Goal: Task Accomplishment & Management: Complete application form

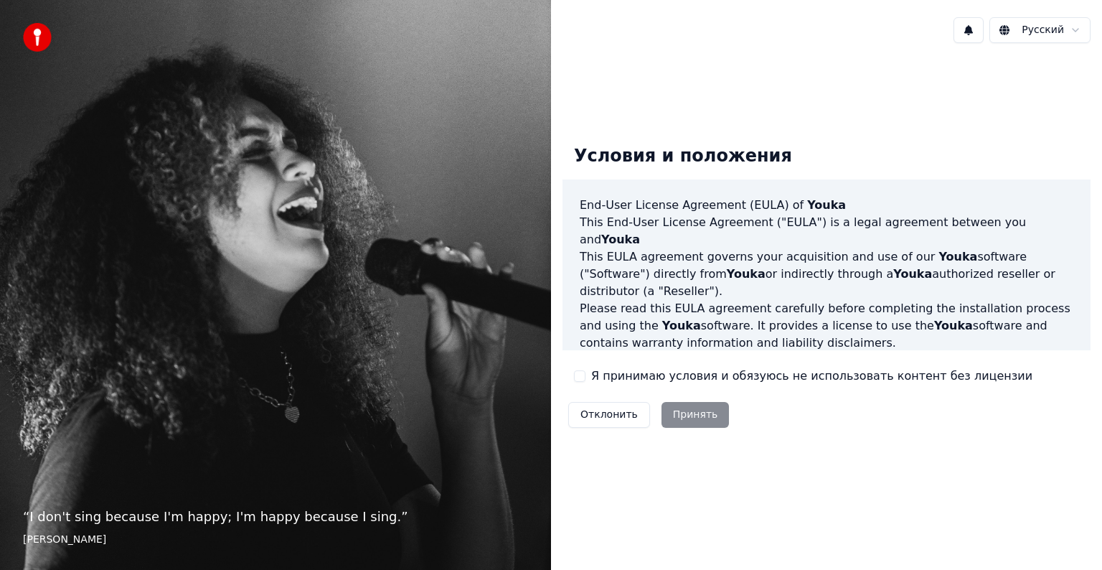
click at [611, 376] on label "Я принимаю условия и обязуюсь не использовать контент без лицензии" at bounding box center [811, 375] width 441 height 17
click at [586, 376] on button "Я принимаю условия и обязуюсь не использовать контент без лицензии" at bounding box center [579, 375] width 11 height 11
click at [692, 416] on button "Принять" at bounding box center [696, 415] width 68 height 26
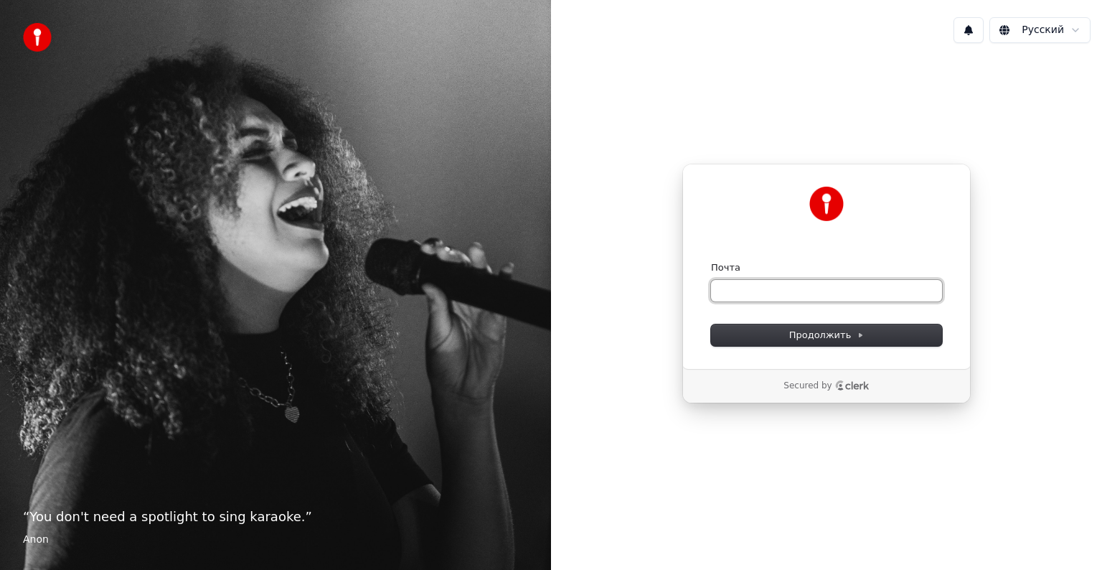
click at [742, 299] on input "Почта" at bounding box center [826, 291] width 231 height 22
type input "*"
click at [802, 333] on span "Продолжить" at bounding box center [826, 335] width 75 height 13
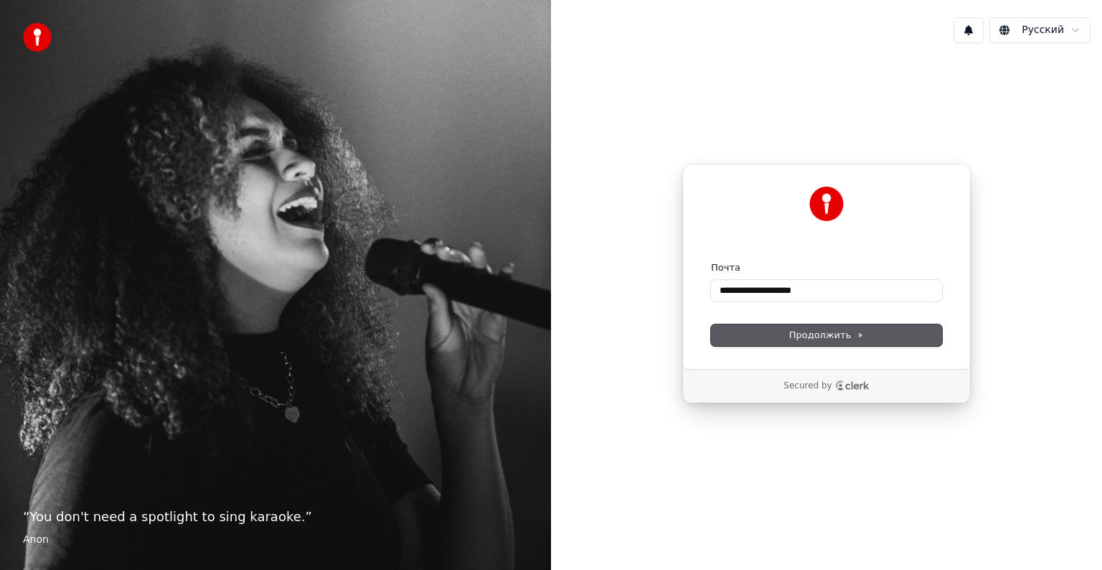
type input "**********"
click at [802, 333] on div "Продолжить" at bounding box center [826, 335] width 231 height 22
